Goal: Information Seeking & Learning: Learn about a topic

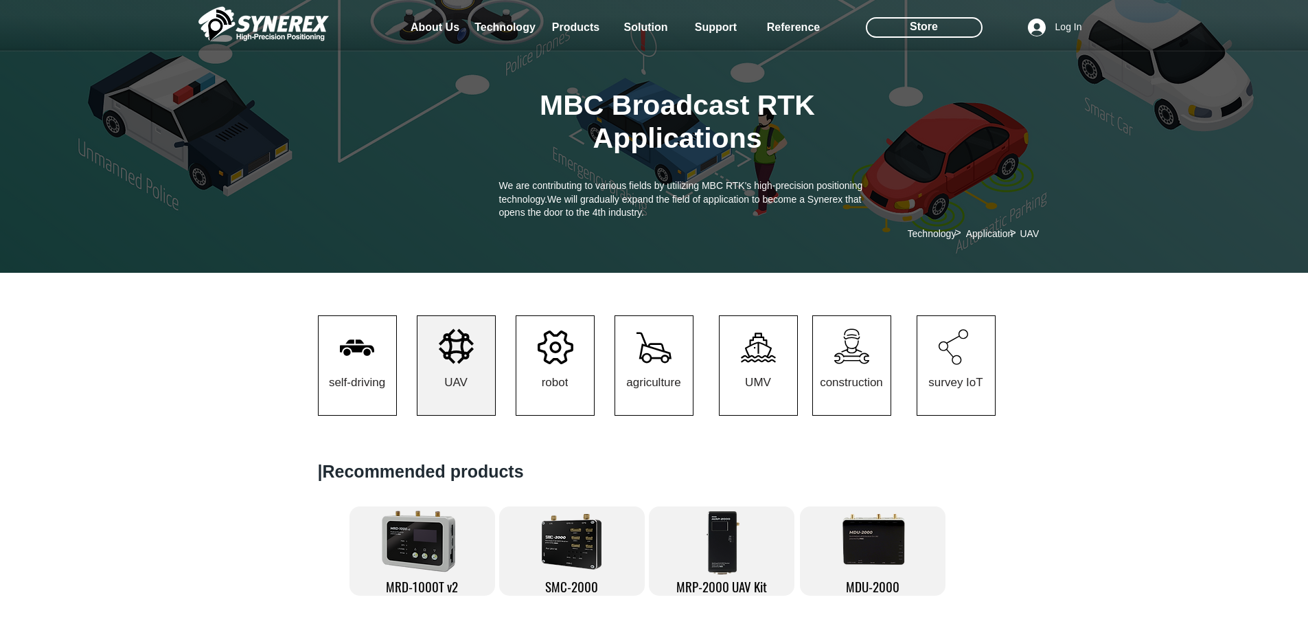
click at [444, 358] on icon at bounding box center [456, 346] width 35 height 36
click at [581, 380] on span "robot" at bounding box center [555, 382] width 78 height 65
click at [583, 363] on span "robot" at bounding box center [555, 382] width 78 height 65
click at [673, 345] on link "agriculture" at bounding box center [654, 365] width 79 height 100
click at [759, 345] on icon at bounding box center [758, 341] width 18 height 9
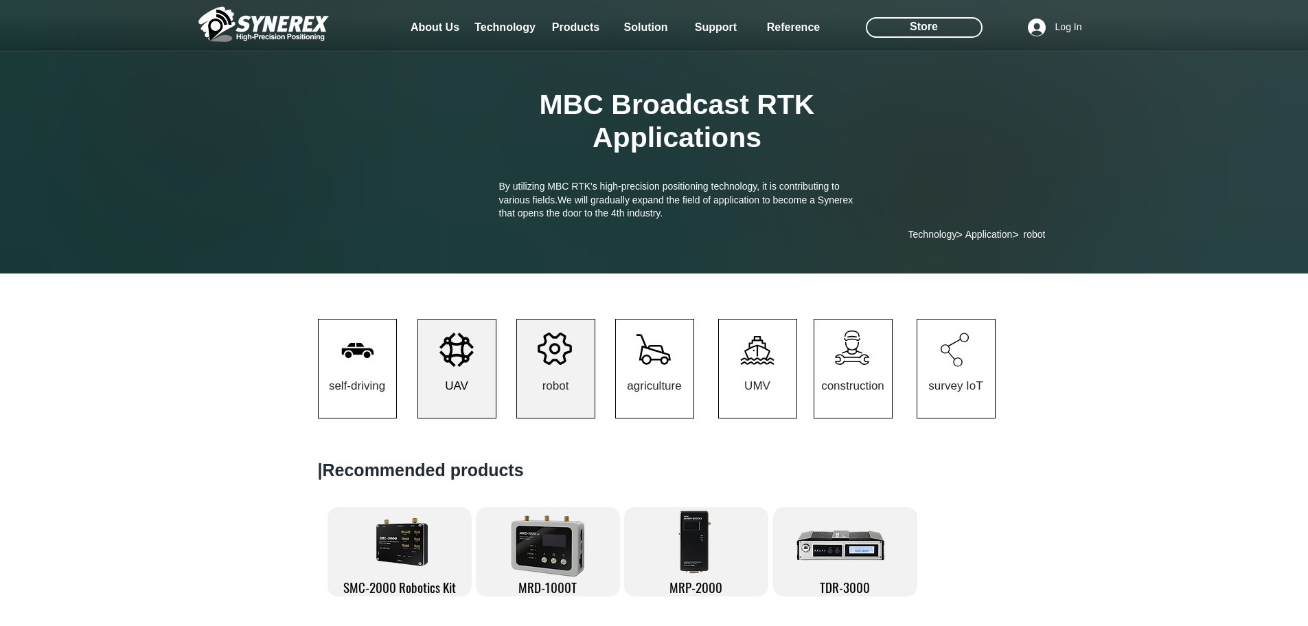
click at [429, 366] on span "UAV" at bounding box center [457, 386] width 78 height 64
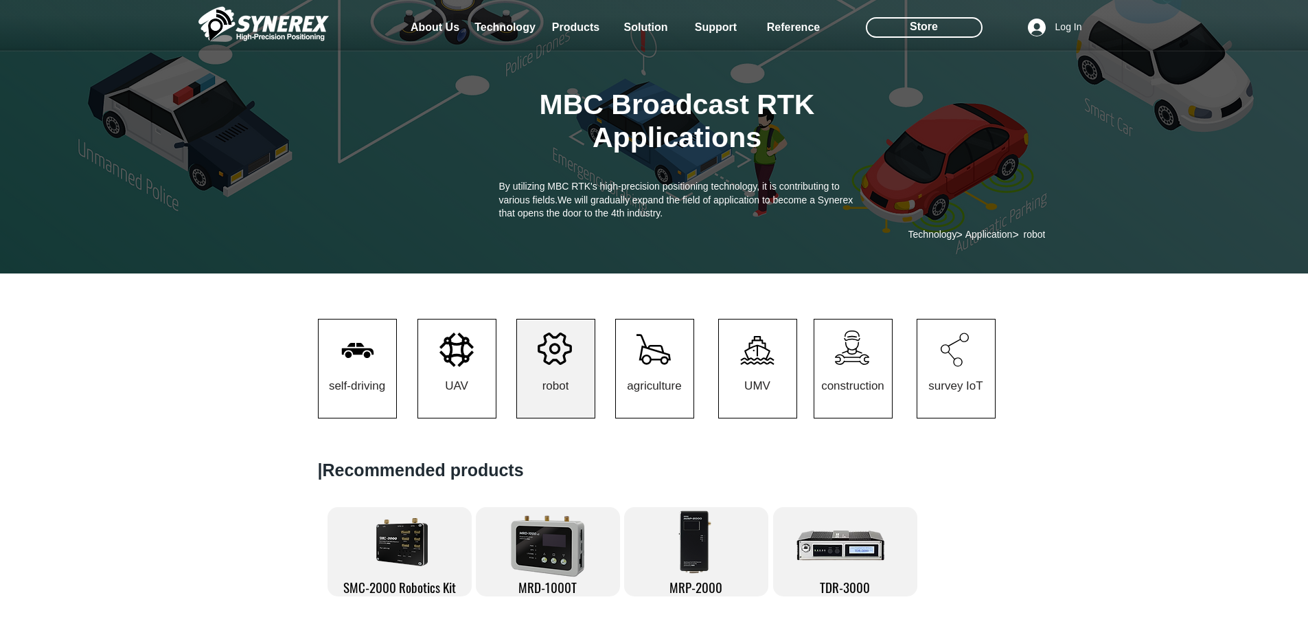
click at [457, 361] on icon at bounding box center [457, 349] width 34 height 34
click at [462, 379] on span "UAV" at bounding box center [457, 386] width 78 height 64
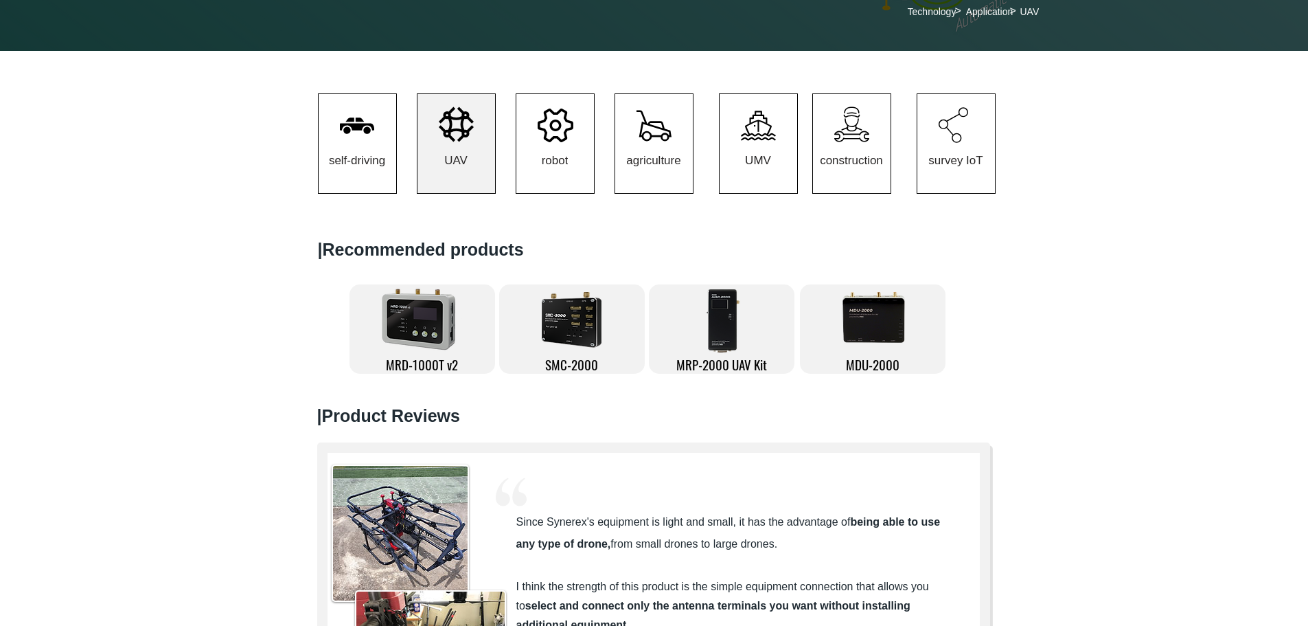
scroll to position [221, 0]
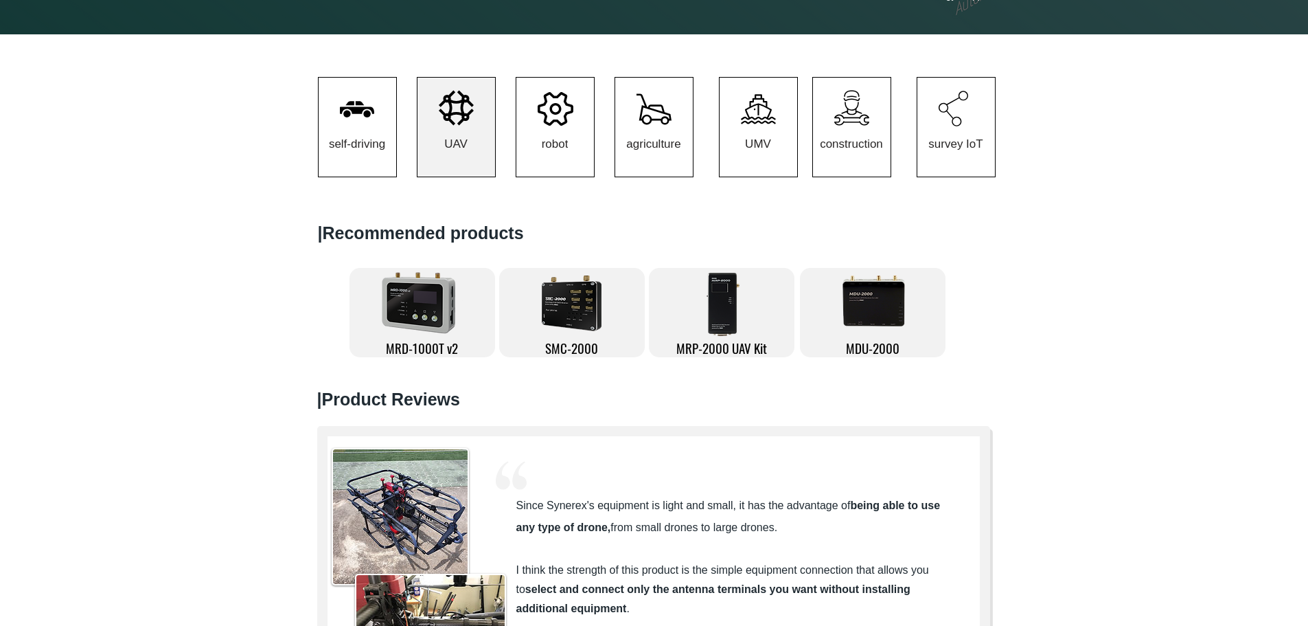
scroll to position [260, 0]
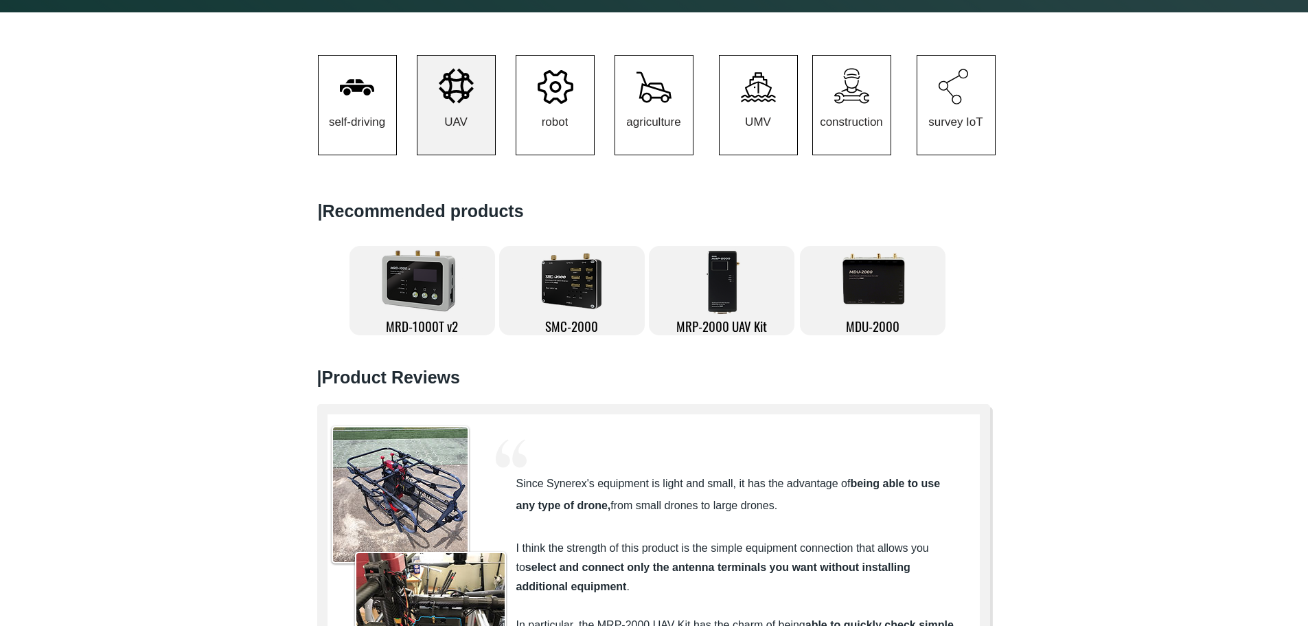
click at [721, 297] on img at bounding box center [725, 281] width 43 height 69
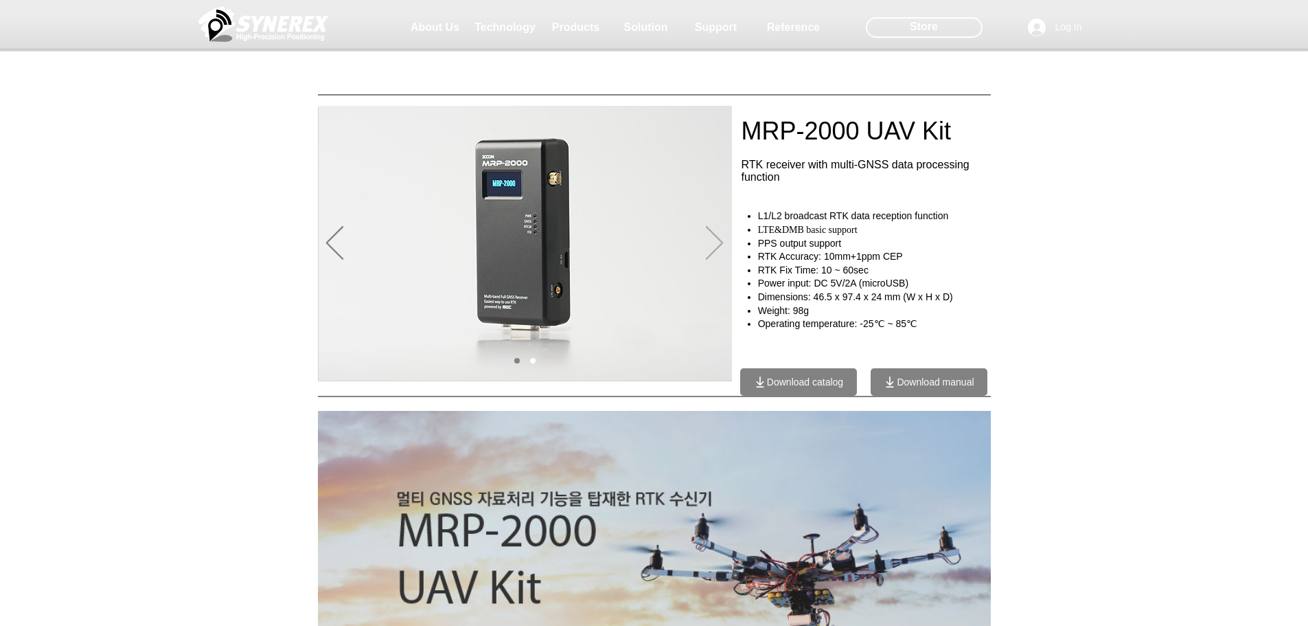
click at [709, 234] on icon "Next" at bounding box center [714, 243] width 17 height 34
click at [709, 231] on icon "Next" at bounding box center [714, 243] width 17 height 34
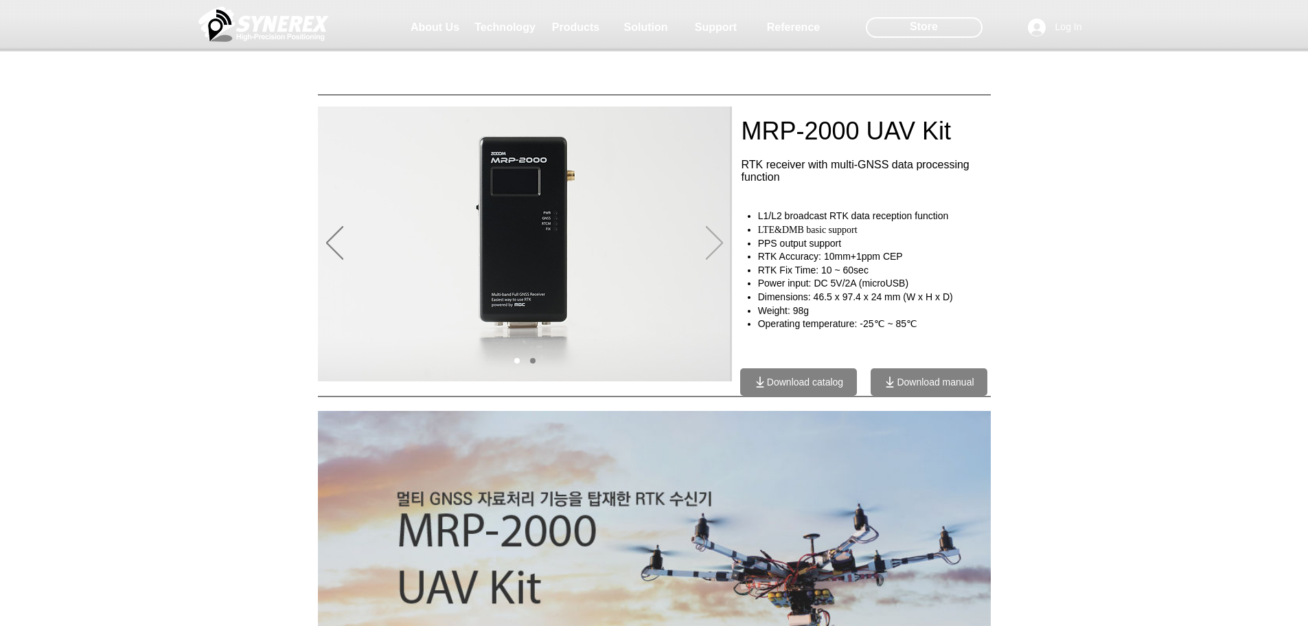
click at [709, 231] on icon "Next" at bounding box center [714, 243] width 17 height 34
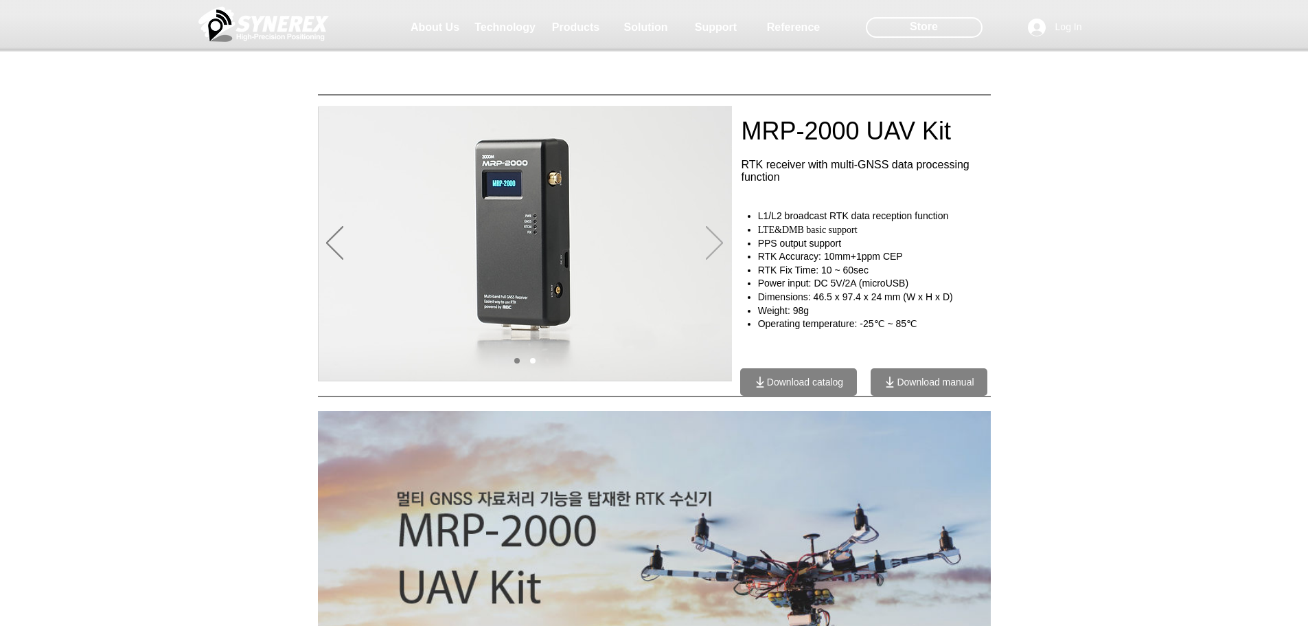
click at [709, 231] on icon "Next" at bounding box center [714, 243] width 17 height 34
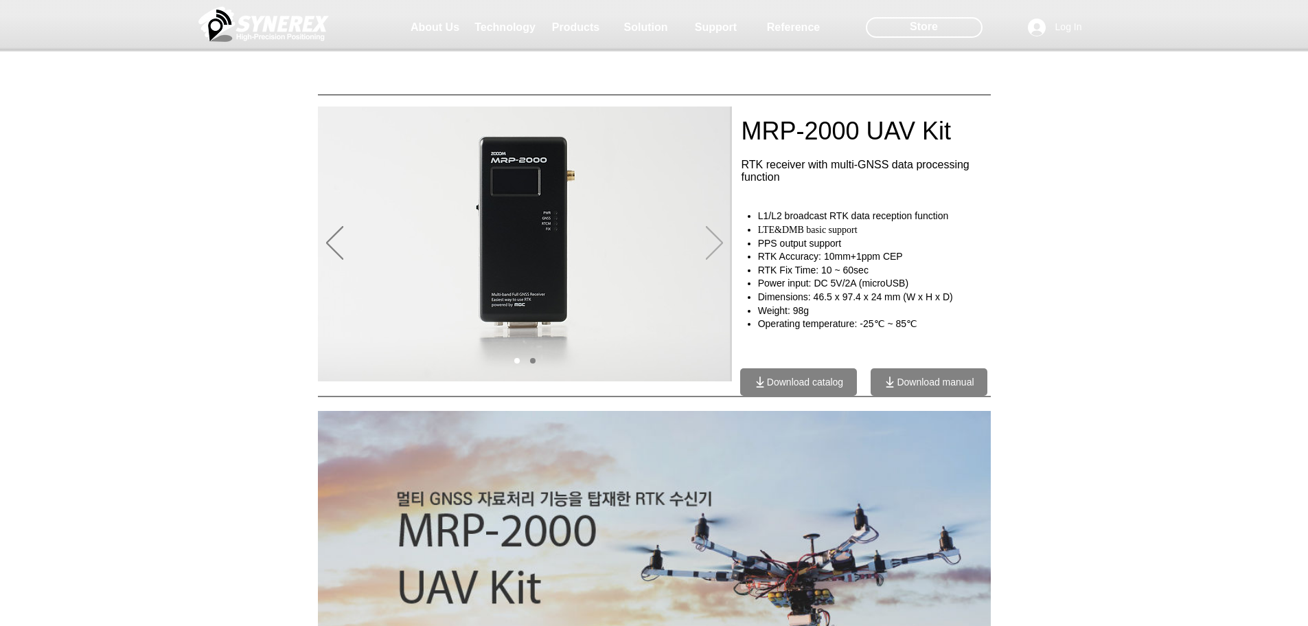
click at [716, 235] on icon "Next" at bounding box center [714, 243] width 17 height 34
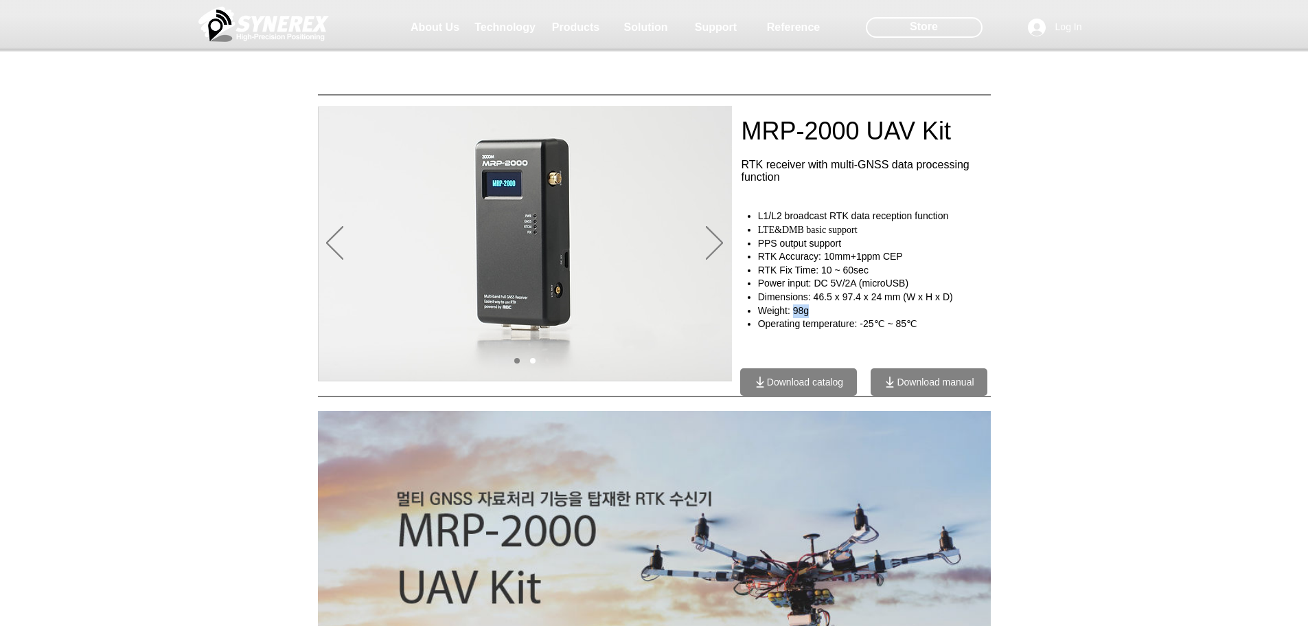
drag, startPoint x: 793, startPoint y: 316, endPoint x: 822, endPoint y: 309, distance: 29.7
click at [822, 309] on h4 "Weight: 98g" at bounding box center [879, 311] width 243 height 14
drag, startPoint x: 795, startPoint y: 317, endPoint x: 815, endPoint y: 312, distance: 20.3
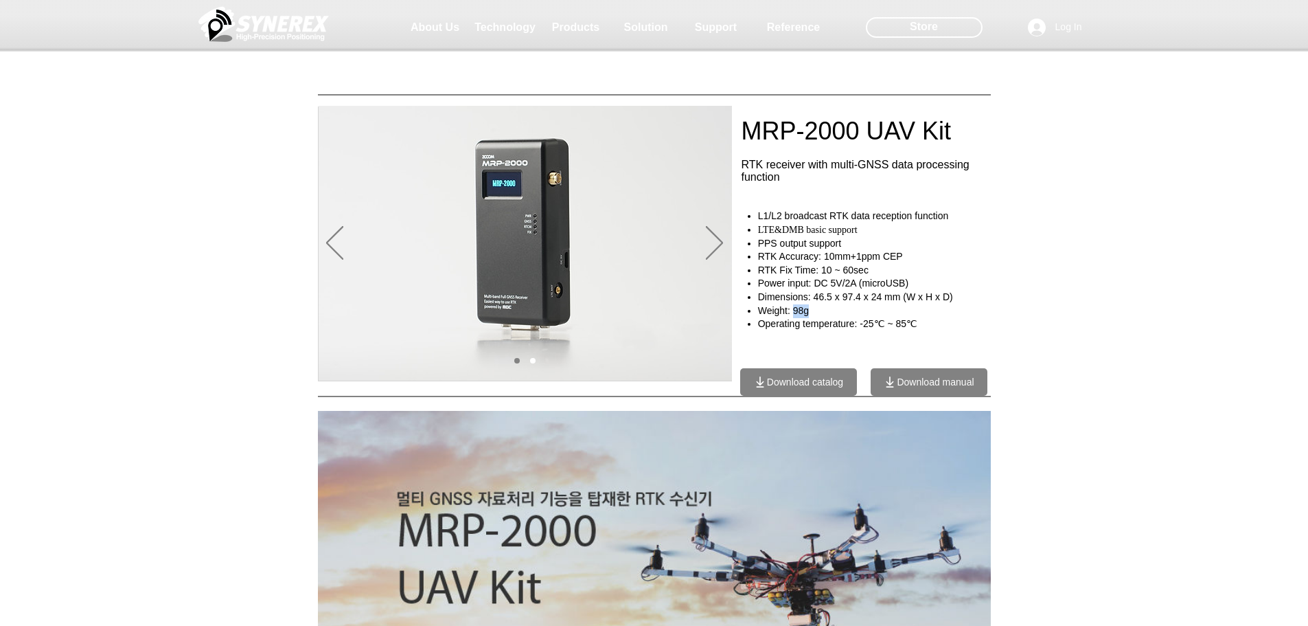
click at [815, 312] on h4 "Weight: 98g" at bounding box center [879, 311] width 243 height 14
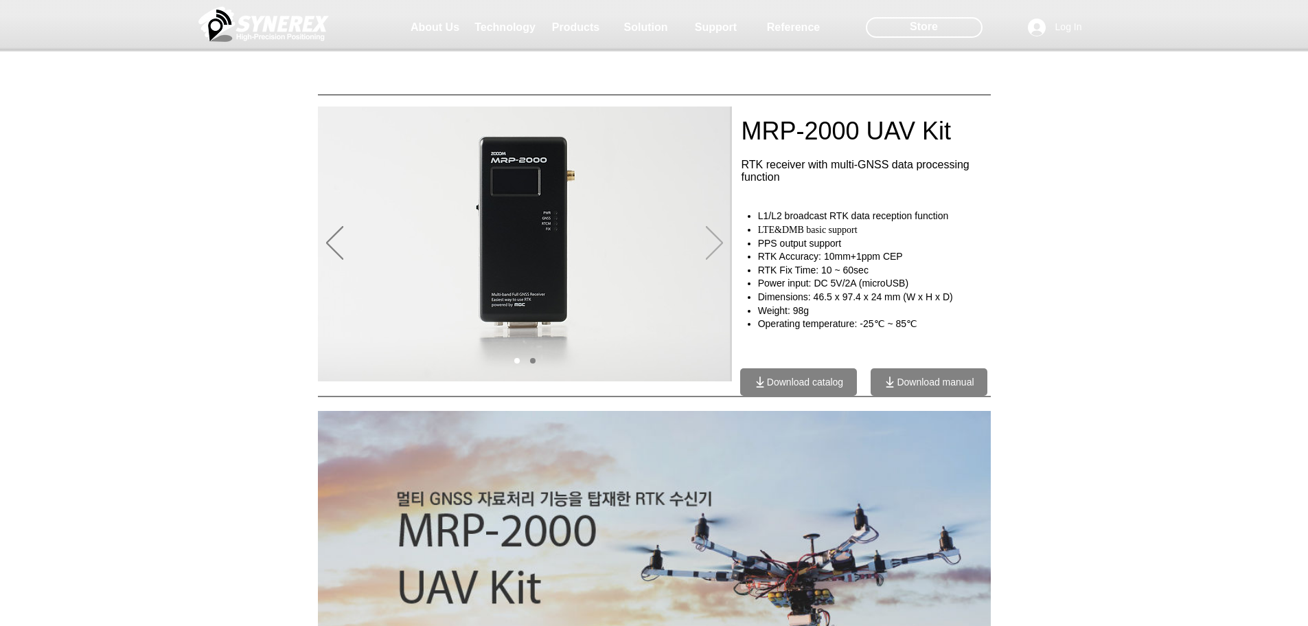
click at [716, 229] on icon "Next" at bounding box center [714, 243] width 17 height 34
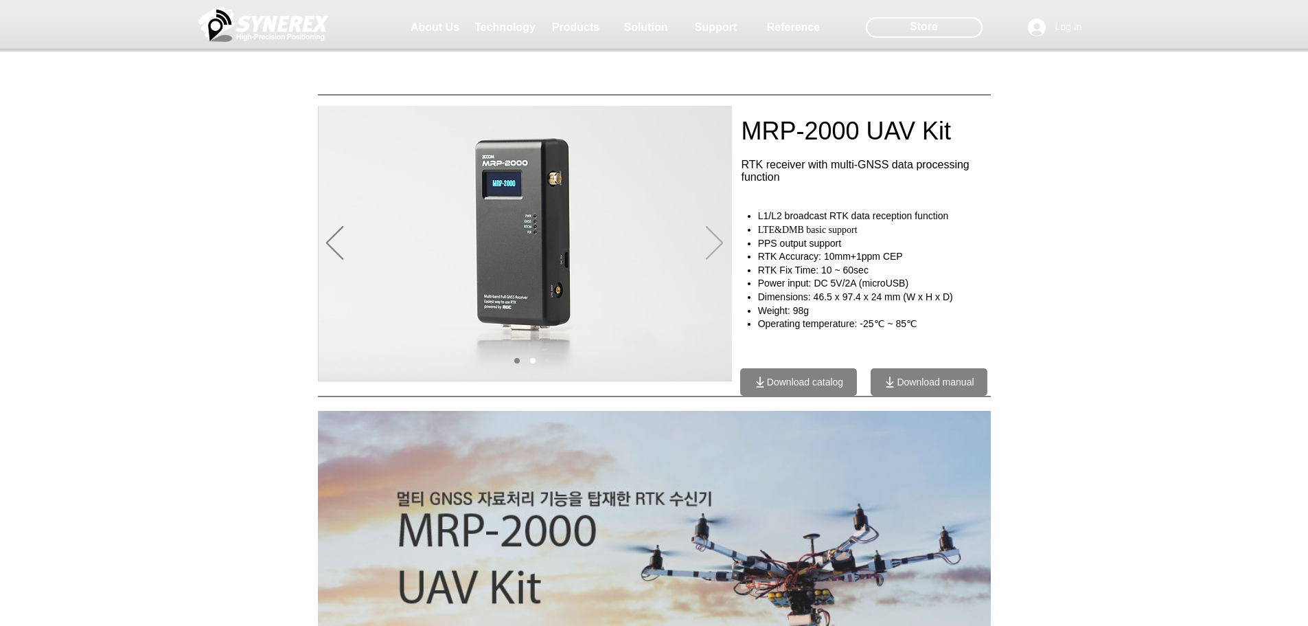
click at [716, 229] on icon "Next" at bounding box center [714, 243] width 17 height 34
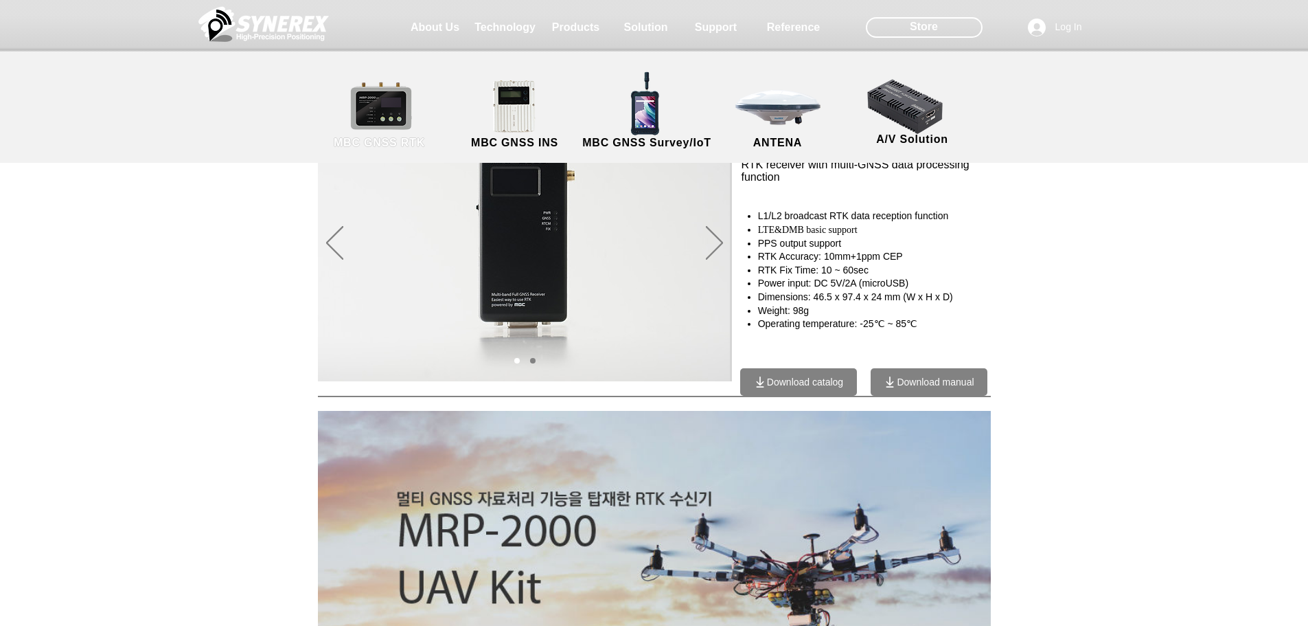
click at [387, 112] on link "MBC GNSS RTK" at bounding box center [380, 115] width 124 height 72
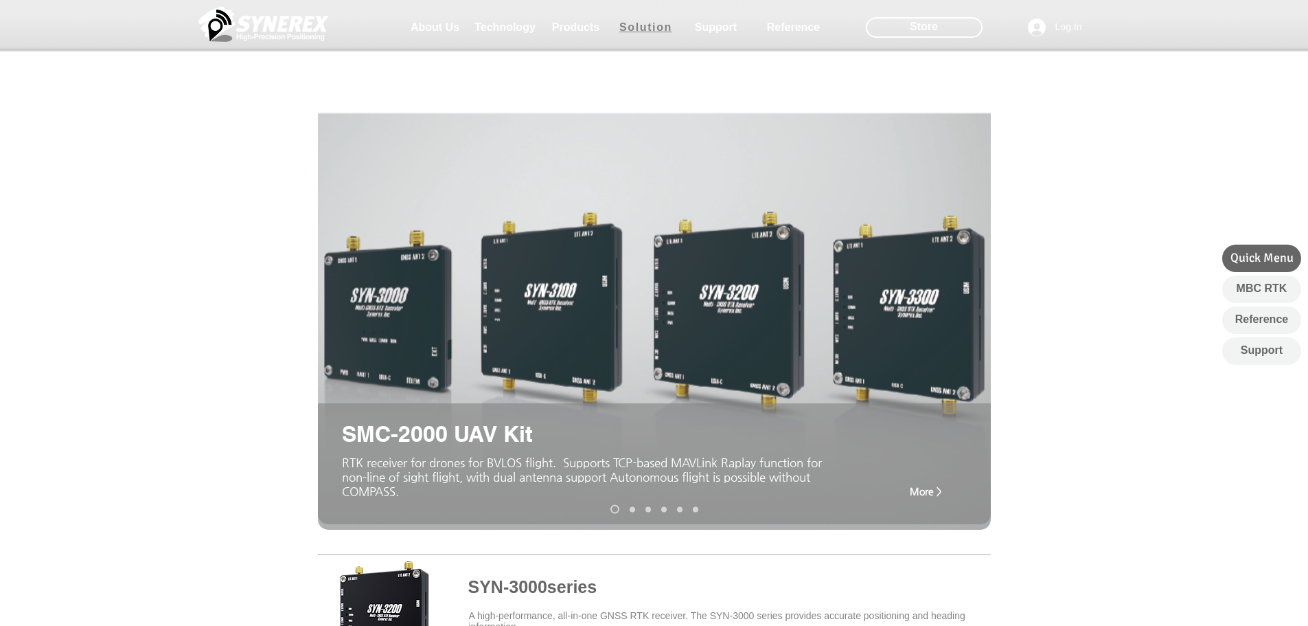
click at [636, 25] on span "Solution" at bounding box center [645, 27] width 53 height 12
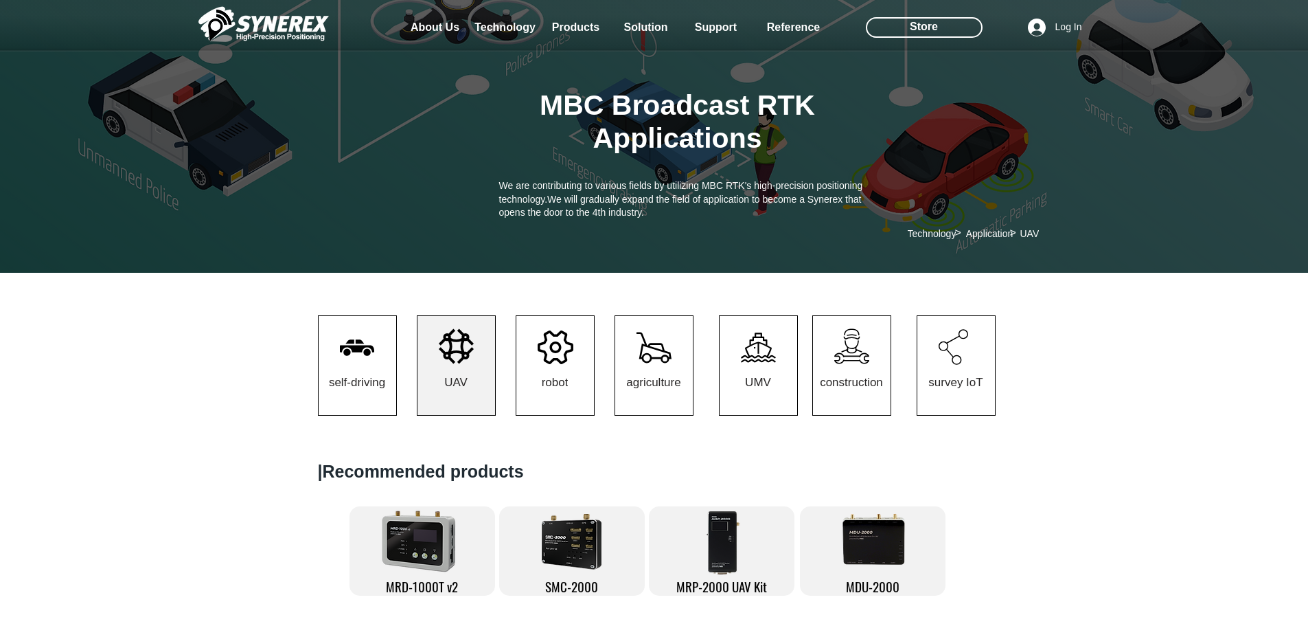
click at [414, 541] on img at bounding box center [419, 540] width 93 height 76
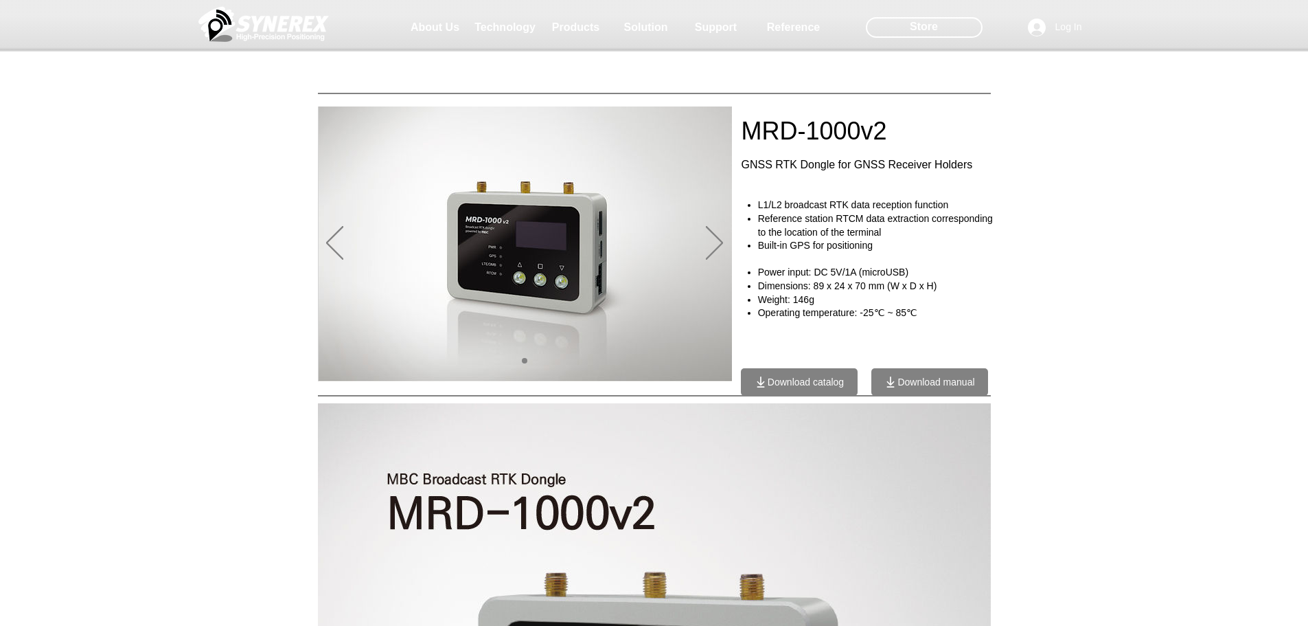
drag, startPoint x: 409, startPoint y: 531, endPoint x: 406, endPoint y: 522, distance: 9.6
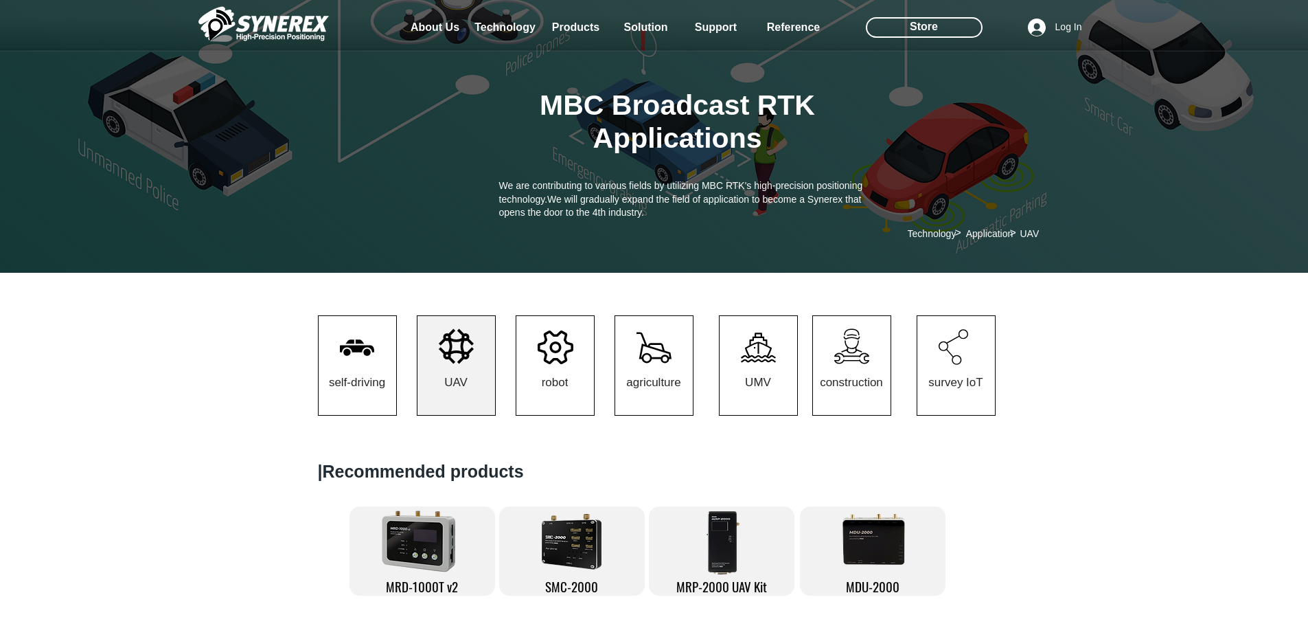
click at [844, 552] on img at bounding box center [872, 539] width 85 height 69
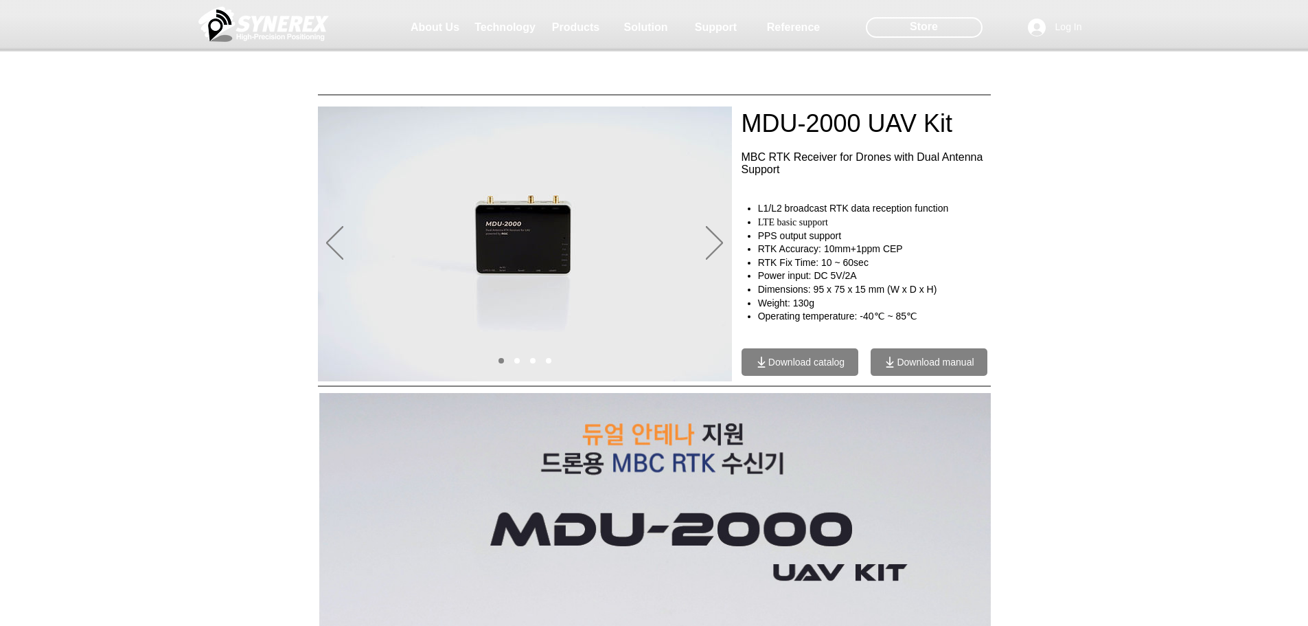
drag, startPoint x: 799, startPoint y: 523, endPoint x: 782, endPoint y: 516, distance: 17.9
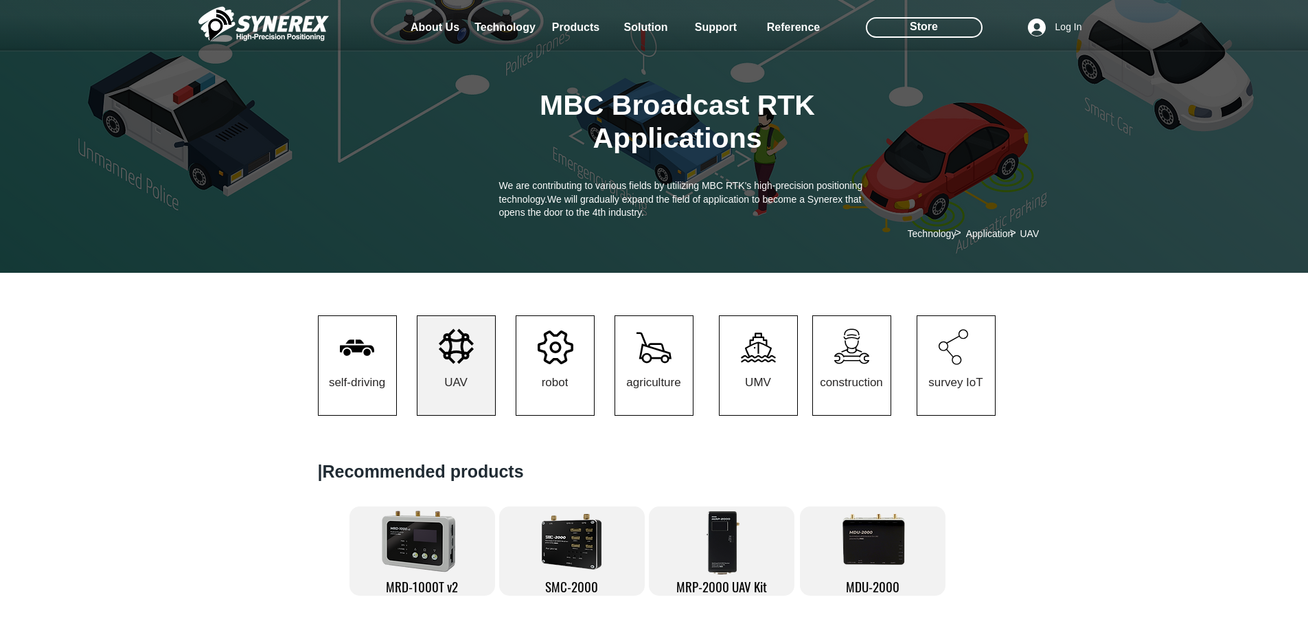
click at [581, 559] on img at bounding box center [572, 542] width 60 height 56
click at [724, 564] on img at bounding box center [725, 542] width 43 height 69
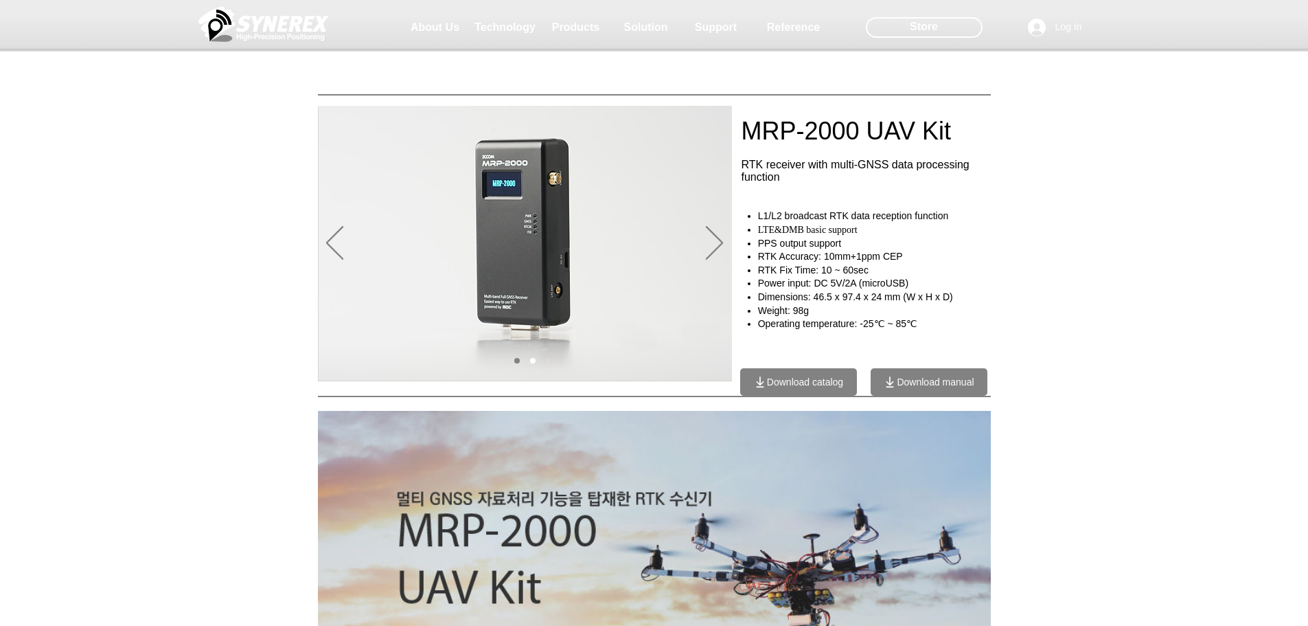
drag, startPoint x: 793, startPoint y: 315, endPoint x: 808, endPoint y: 319, distance: 16.2
click at [798, 316] on span "Weight: 98g" at bounding box center [783, 310] width 51 height 11
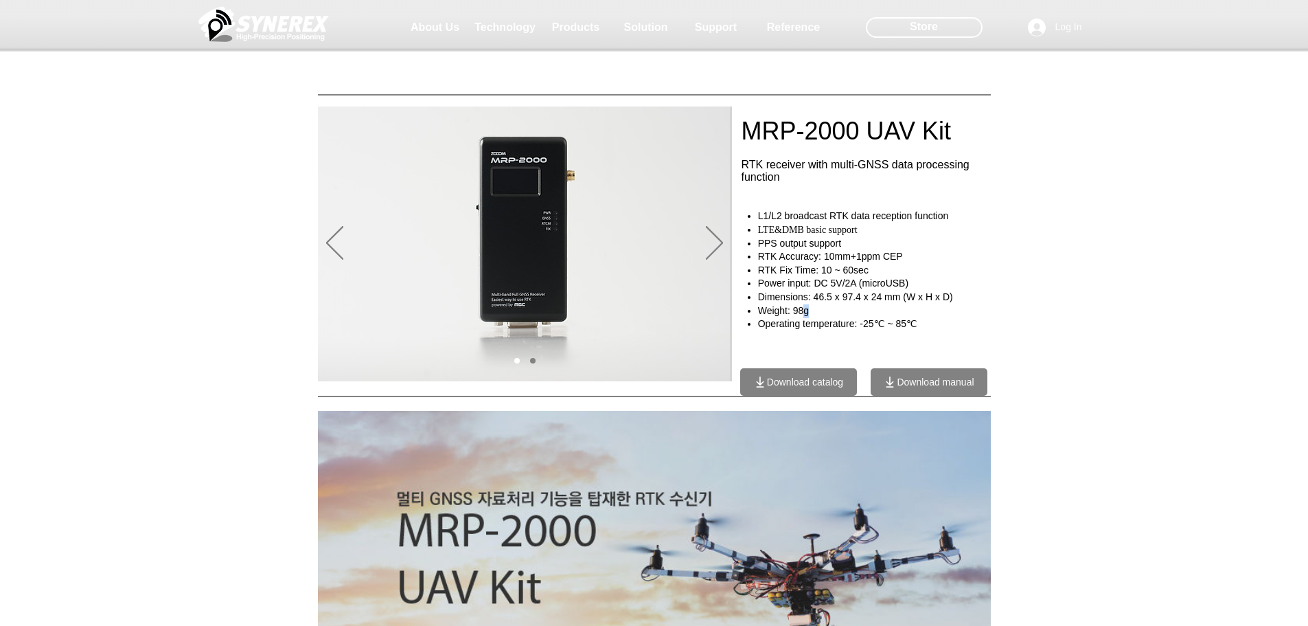
click at [809, 316] on span "Weight: 98g" at bounding box center [783, 310] width 51 height 11
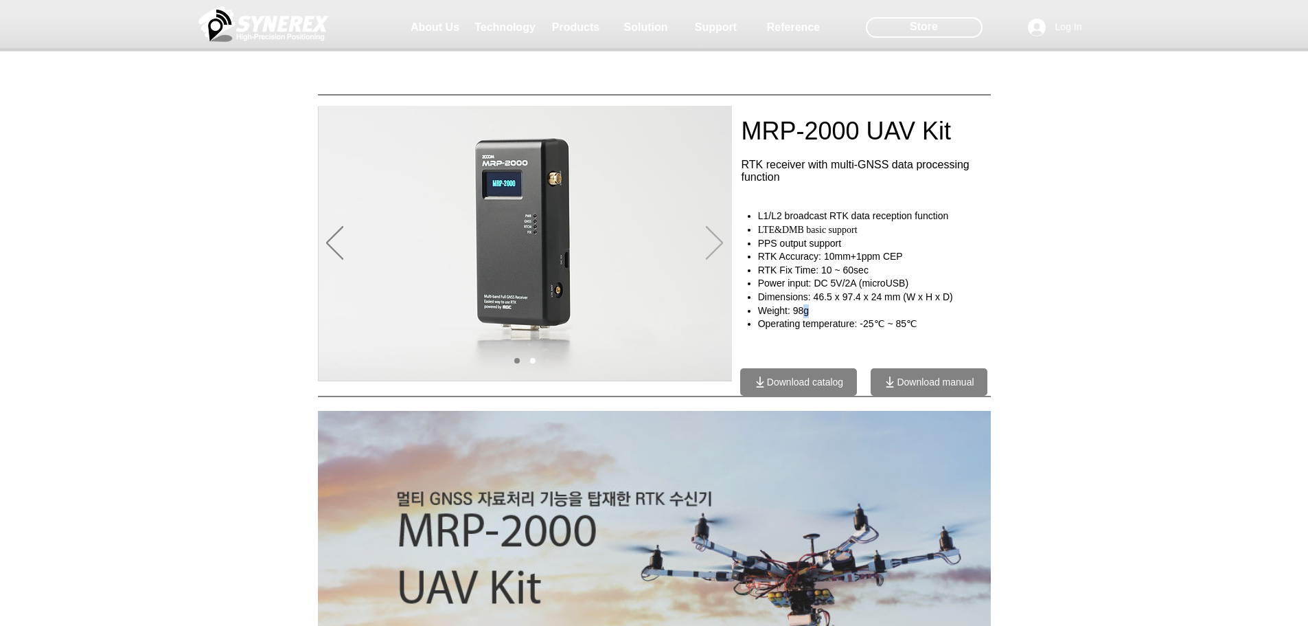
click at [721, 242] on icon "Next" at bounding box center [714, 243] width 17 height 34
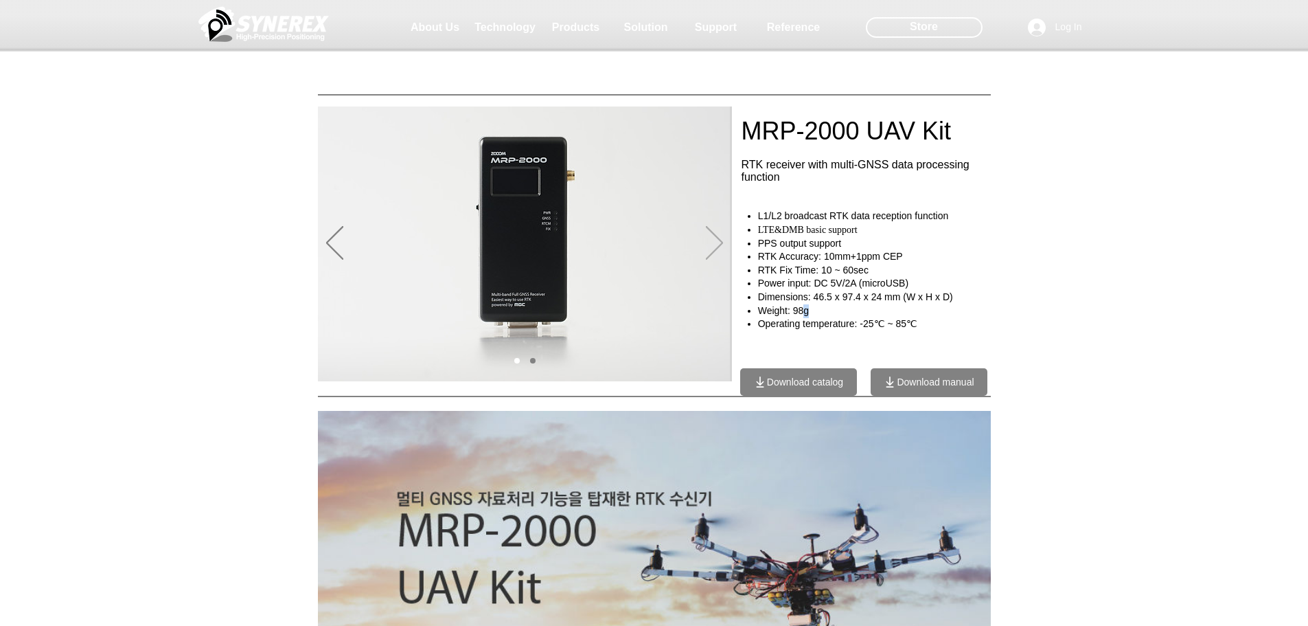
click at [721, 246] on icon "Next" at bounding box center [714, 243] width 17 height 34
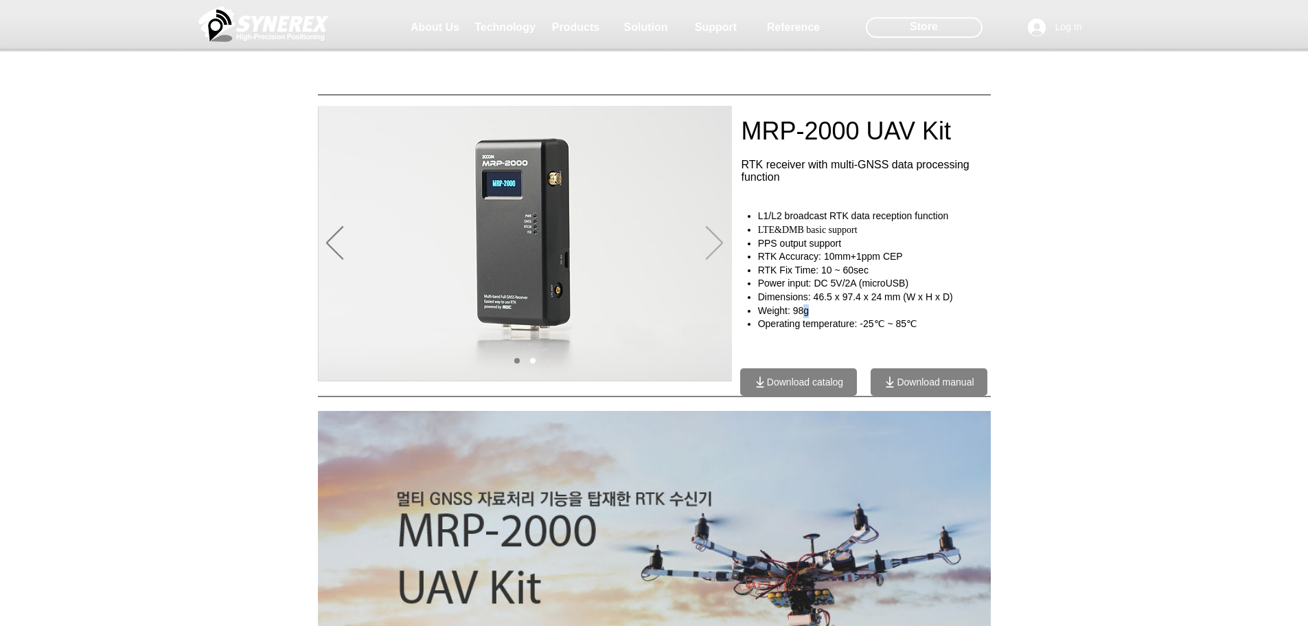
click at [720, 246] on icon "Next" at bounding box center [714, 242] width 17 height 33
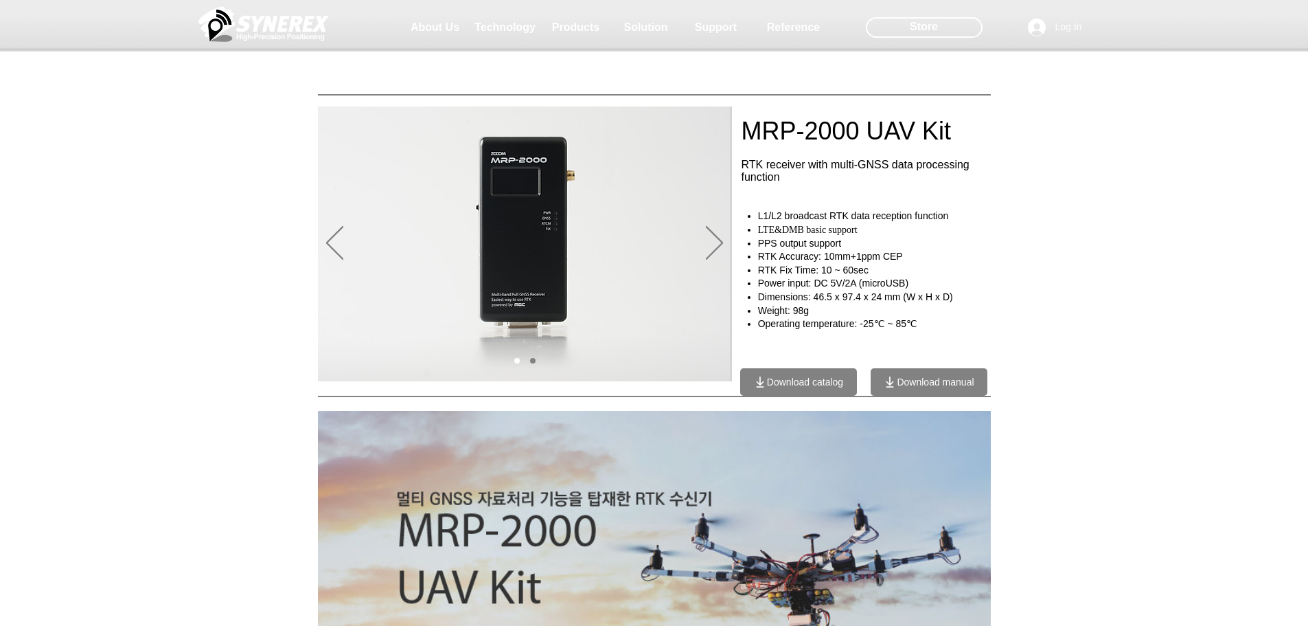
click at [1044, 218] on div "main content" at bounding box center [654, 295] width 1308 height 171
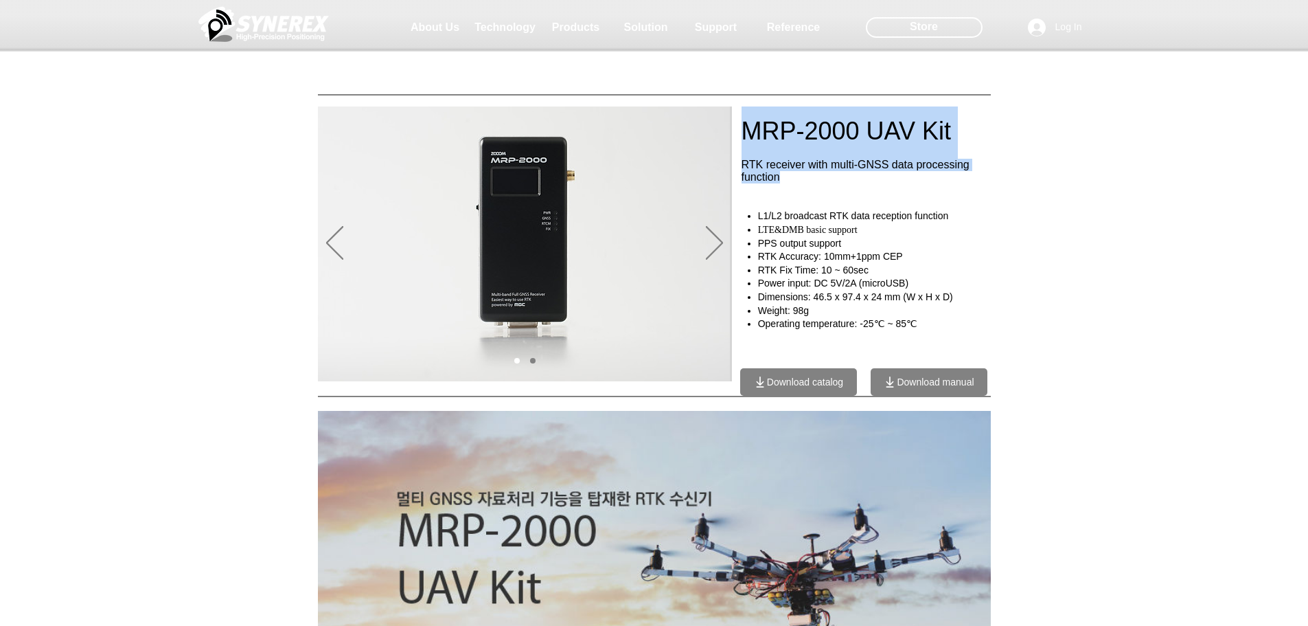
drag, startPoint x: 754, startPoint y: 218, endPoint x: 933, endPoint y: 340, distance: 216.0
click at [934, 343] on div "MRP-2000 UAV Kit RTK receiver with multi-GNSS data processing function L1/L2 br…" at bounding box center [878, 413] width 275 height 276
click at [931, 338] on div at bounding box center [878, 413] width 275 height 276
drag, startPoint x: 931, startPoint y: 338, endPoint x: 772, endPoint y: 236, distance: 188.4
click at [772, 275] on div "MRP-2000 UAV Kit RTK receiver with multi-GNSS data processing function L1/L2 br…" at bounding box center [878, 413] width 275 height 276
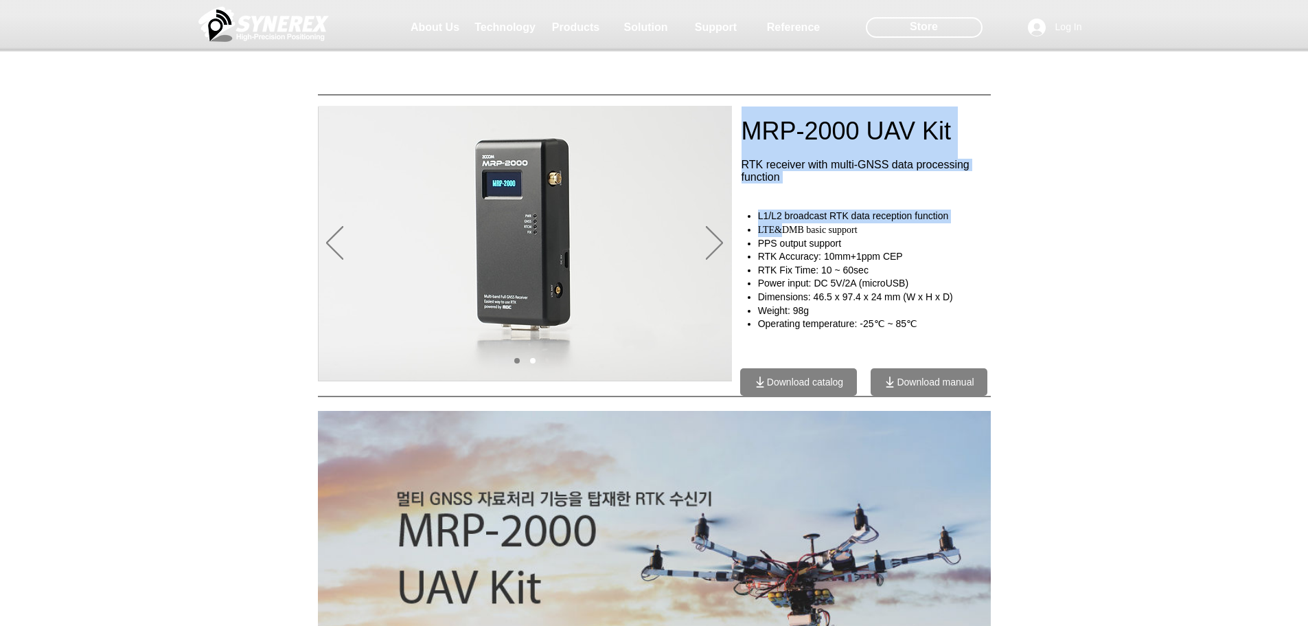
click at [758, 220] on span "L1/L2 broadcast RTK data reception function" at bounding box center [853, 215] width 191 height 11
drag, startPoint x: 758, startPoint y: 215, endPoint x: 948, endPoint y: 337, distance: 226.1
click at [948, 337] on div "MRP-2000 UAV Kit RTK receiver with multi-GNSS data processing function L1/L2 br…" at bounding box center [878, 413] width 275 height 276
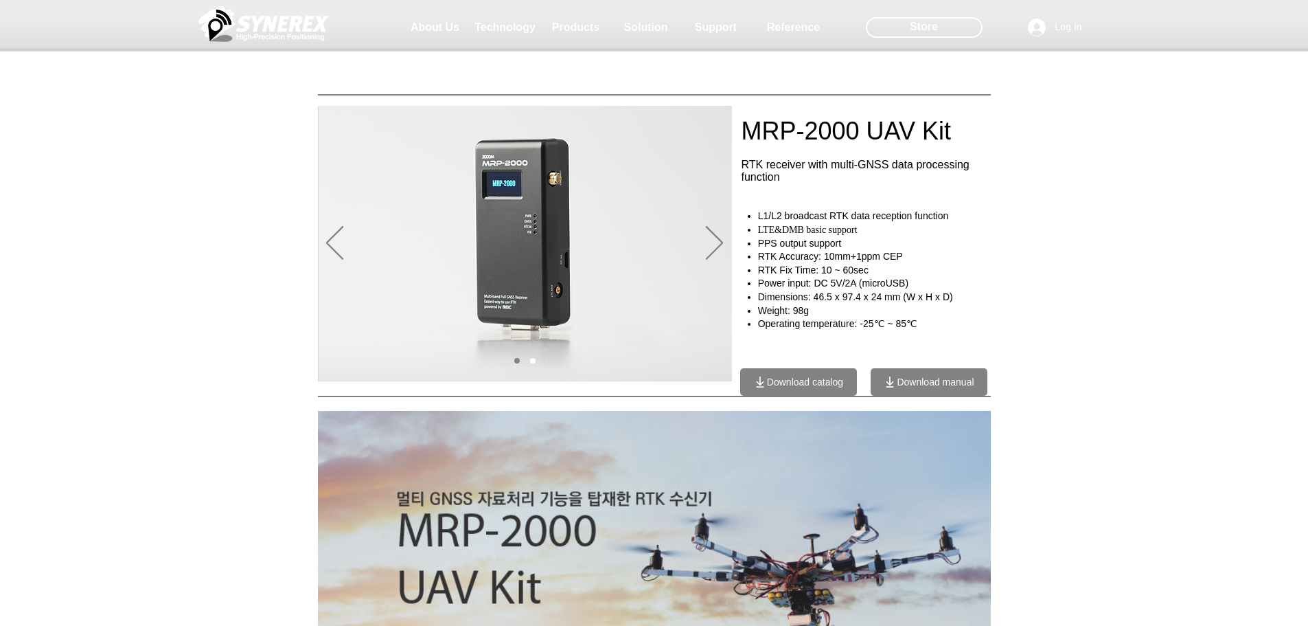
click at [935, 329] on h4 "Operating temperature: -25℃ ~ 85℃" at bounding box center [879, 324] width 243 height 14
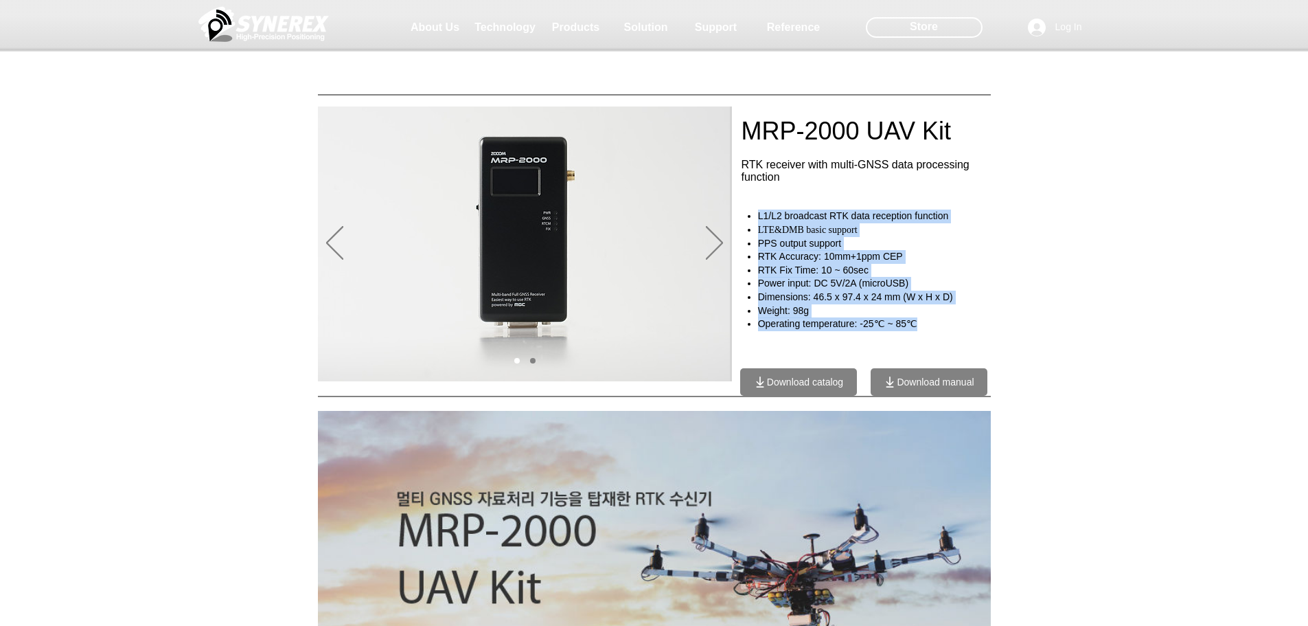
drag, startPoint x: 923, startPoint y: 330, endPoint x: 755, endPoint y: 218, distance: 201.9
click at [755, 218] on ul "L1/L2 broadcast RTK data reception function LTE&DMB basic support PPS output su…" at bounding box center [873, 269] width 255 height 121
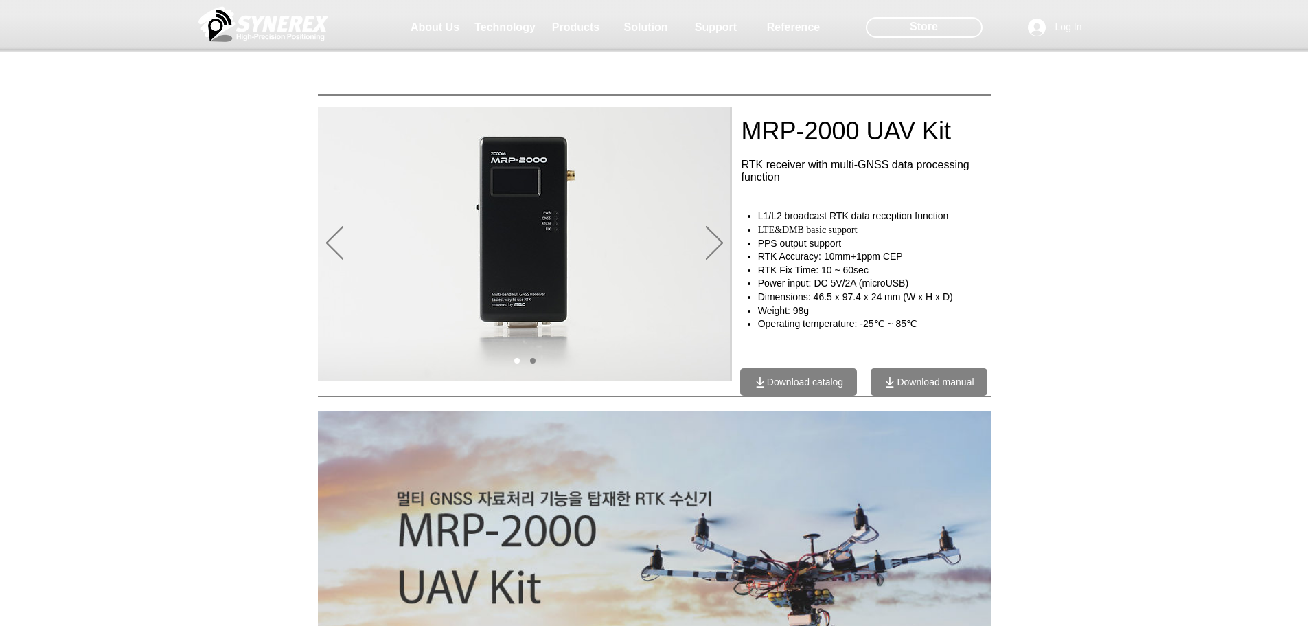
click at [780, 170] on div at bounding box center [654, 101] width 1308 height 203
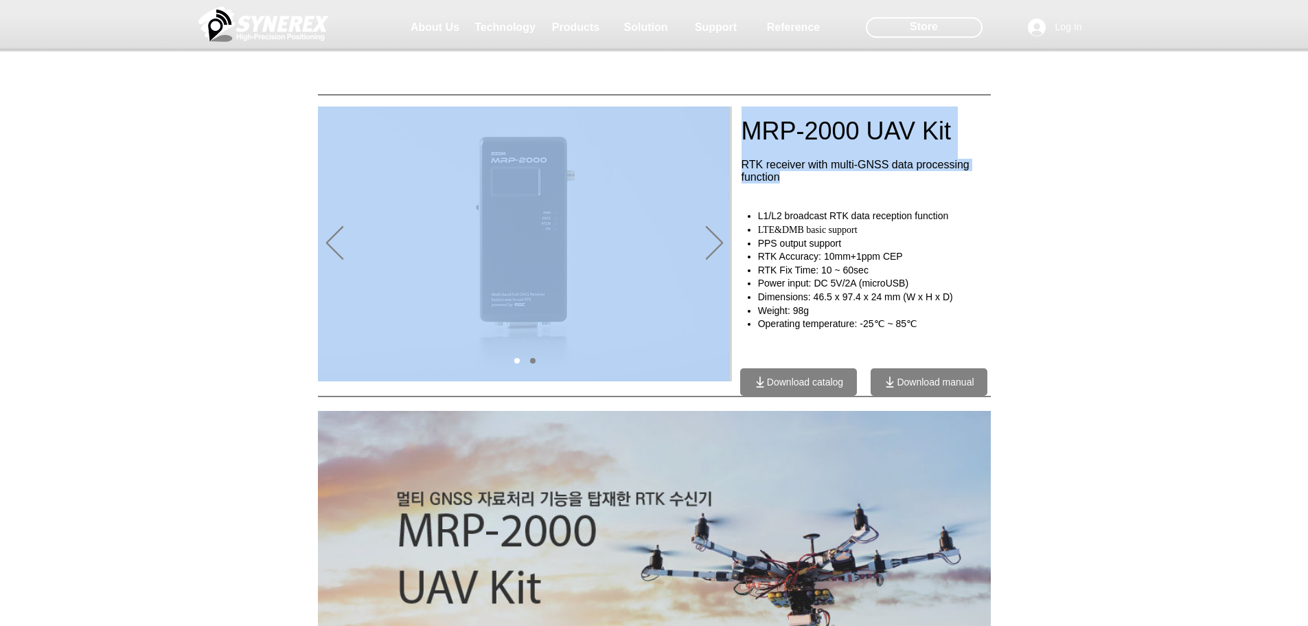
drag, startPoint x: 742, startPoint y: 212, endPoint x: 752, endPoint y: 218, distance: 11.4
click at [758, 215] on span "L1/L2 broadcast RTK data reception function" at bounding box center [853, 215] width 191 height 11
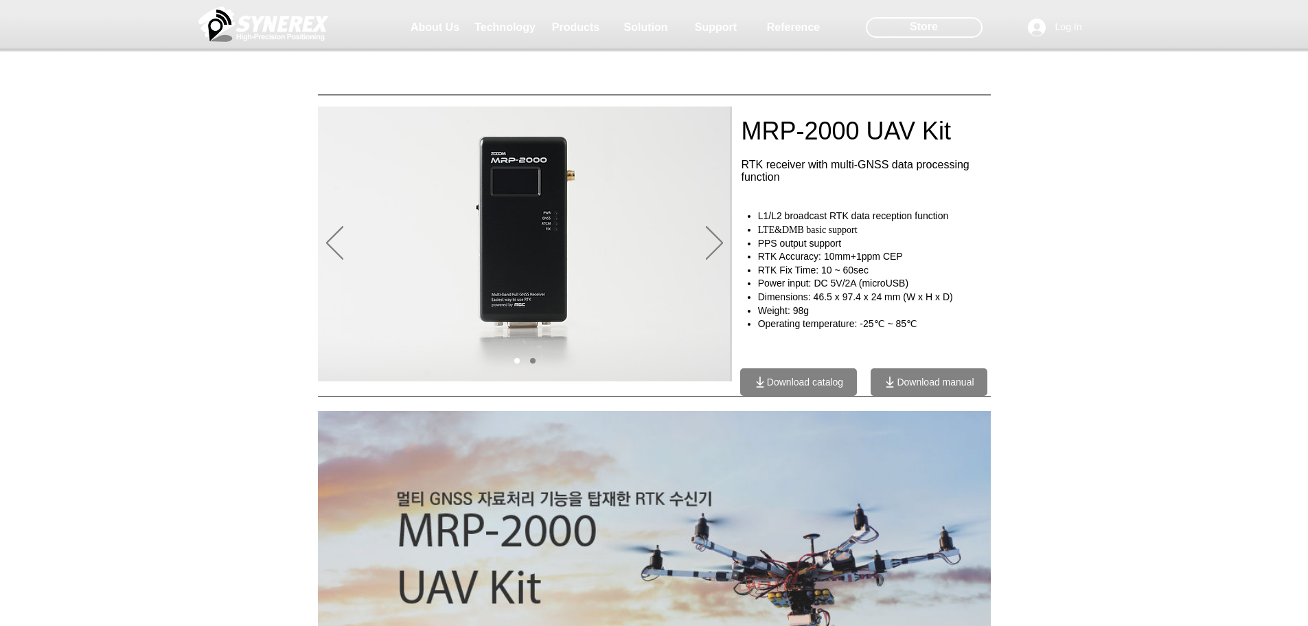
click at [755, 218] on ul "L1/L2 broadcast RTK data reception function LTE&DMB basic support PPS output su…" at bounding box center [873, 269] width 255 height 121
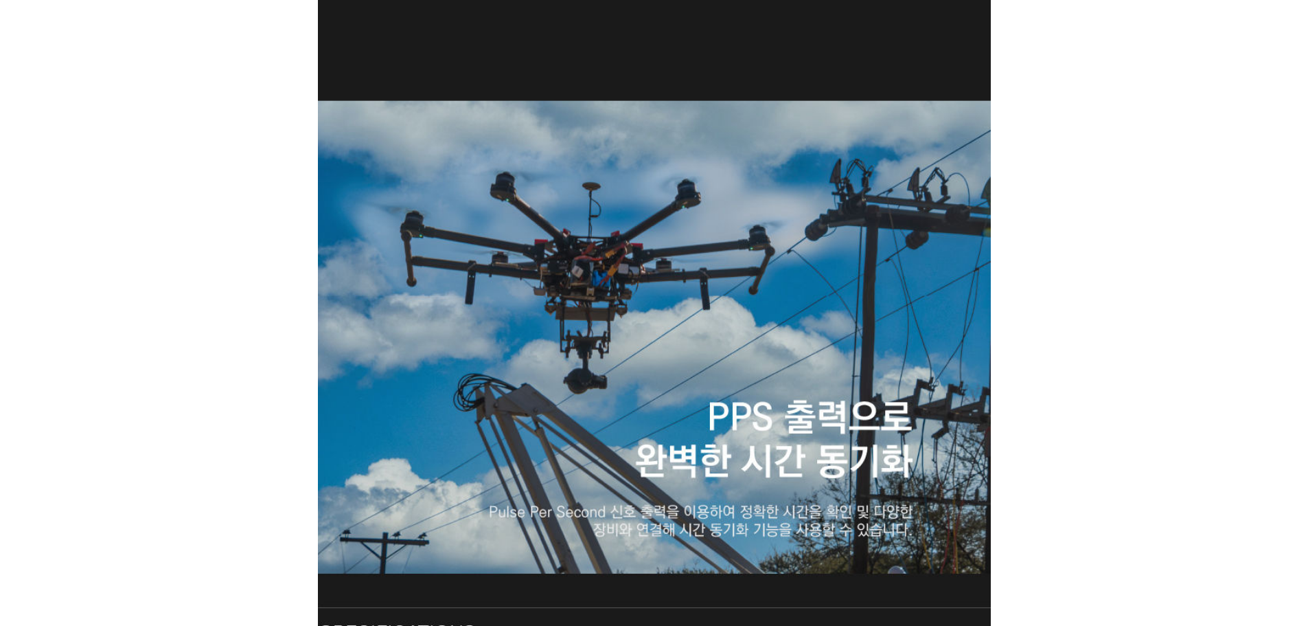
scroll to position [2704, 0]
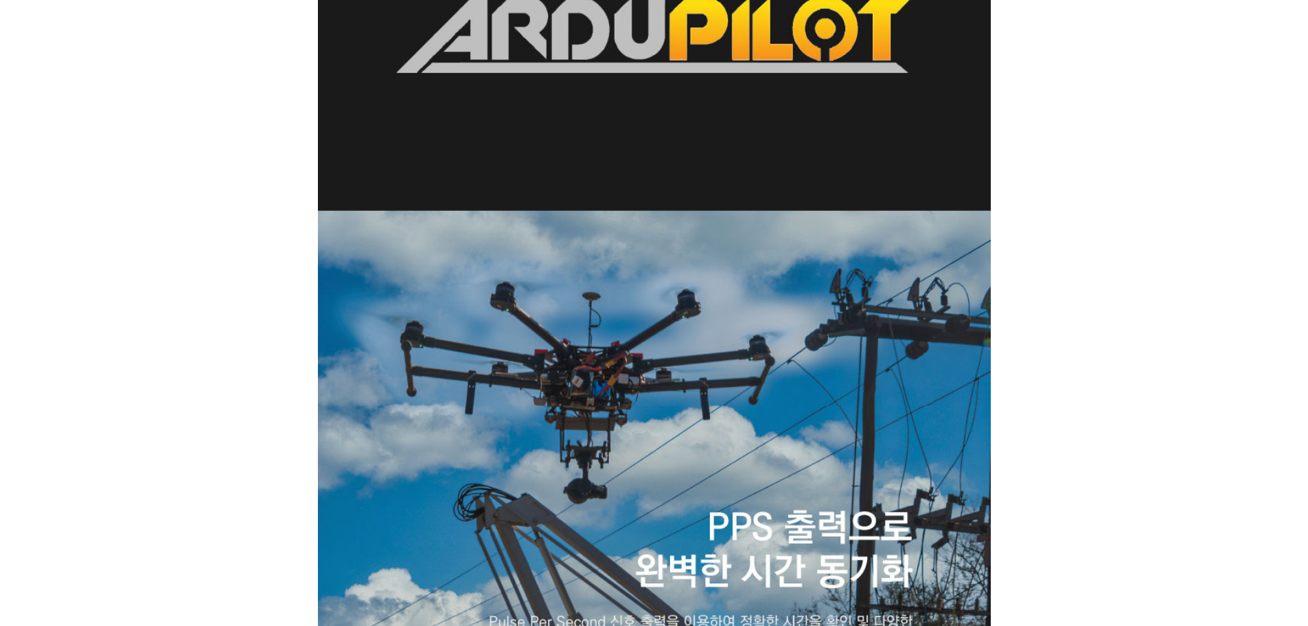
drag, startPoint x: 1301, startPoint y: 355, endPoint x: 1301, endPoint y: 304, distance: 50.8
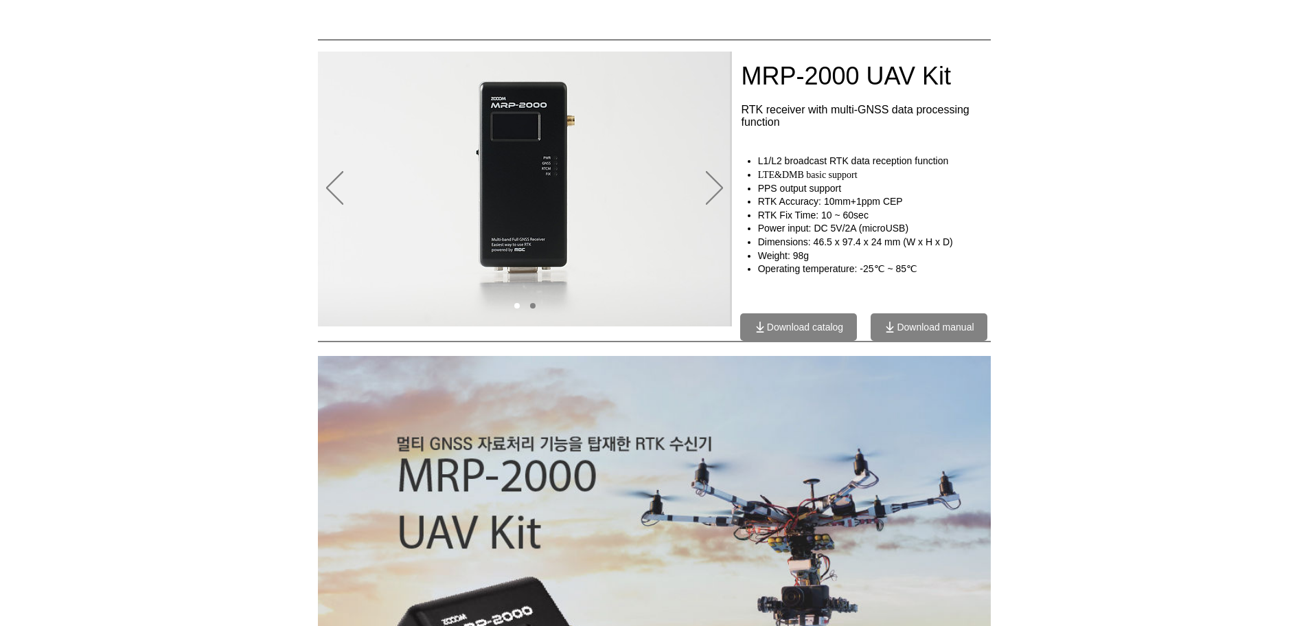
scroll to position [0, 0]
